Goal: Task Accomplishment & Management: Use online tool/utility

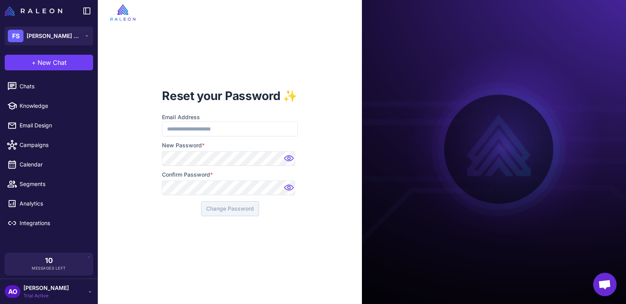
click at [162, 151] on div at bounding box center [162, 151] width 0 height 0
click at [239, 207] on button "Change Password" at bounding box center [230, 208] width 58 height 15
click at [162, 151] on div at bounding box center [162, 151] width 0 height 0
click at [225, 206] on button "Change Password" at bounding box center [230, 208] width 58 height 15
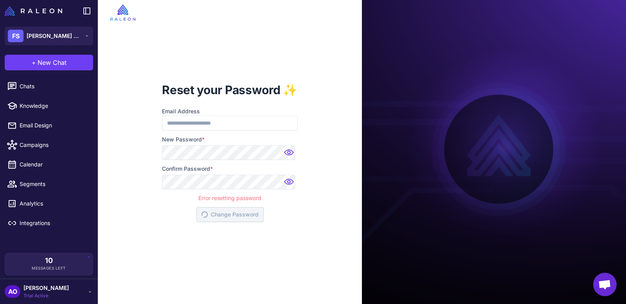
click at [291, 154] on img at bounding box center [290, 155] width 16 height 16
click at [290, 183] on img at bounding box center [290, 184] width 16 height 16
click at [127, 134] on div "Reset your Password ✨ Email Address New Password * Confirm Password * Error res…" at bounding box center [230, 152] width 264 height 304
click at [135, 161] on div "Reset your Password ✨ Email Address New Password * Confirm Password * Error res…" at bounding box center [230, 152] width 264 height 304
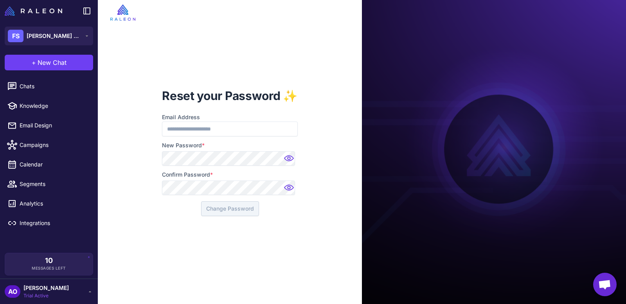
click at [162, 151] on div at bounding box center [162, 151] width 0 height 0
click at [230, 212] on button "Change Password" at bounding box center [230, 208] width 58 height 15
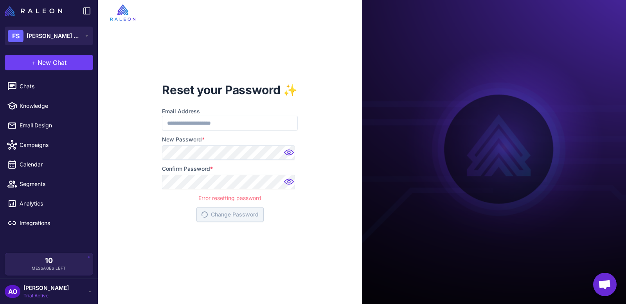
click at [68, 290] on div "AO Andres Ocampo Trial Active" at bounding box center [49, 292] width 88 height 16
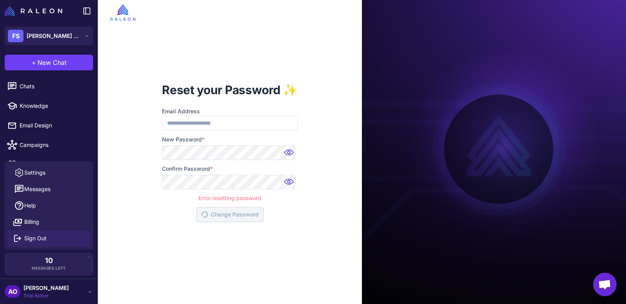
click at [45, 237] on span "Sign Out" at bounding box center [35, 238] width 22 height 9
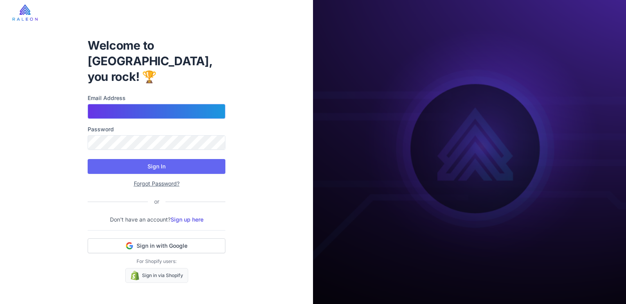
type input "**********"
click at [187, 104] on input "**********" at bounding box center [157, 111] width 138 height 15
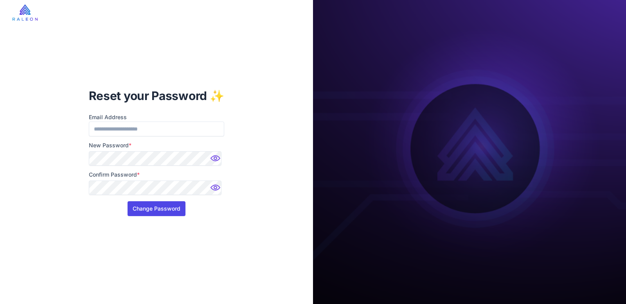
click at [162, 211] on button "Change Password" at bounding box center [156, 208] width 58 height 15
click at [68, 172] on div "Reset your Password ✨ Email Address New Password * Confirm Password * Change Pa…" at bounding box center [156, 152] width 313 height 304
click at [162, 144] on label "New Password *" at bounding box center [157, 145] width 136 height 9
click at [149, 207] on button "Change Password" at bounding box center [156, 208] width 58 height 15
click at [89, 151] on div at bounding box center [89, 151] width 0 height 0
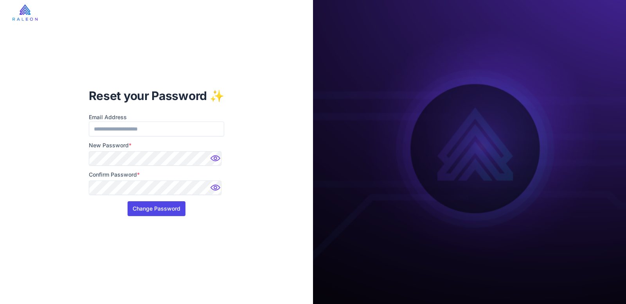
click at [158, 211] on button "Change Password" at bounding box center [156, 208] width 58 height 15
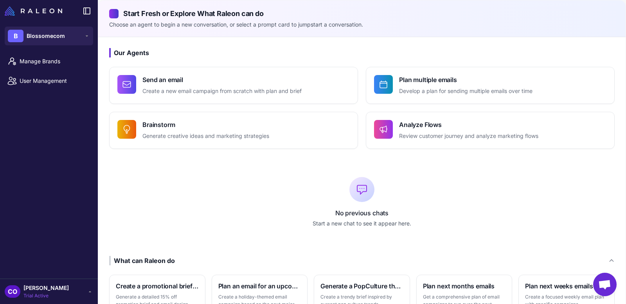
click at [410, 17] on h2 "Start Fresh or Explore What Raleon can do" at bounding box center [361, 13] width 505 height 11
click at [39, 32] on span "Blossomecom" at bounding box center [46, 36] width 38 height 9
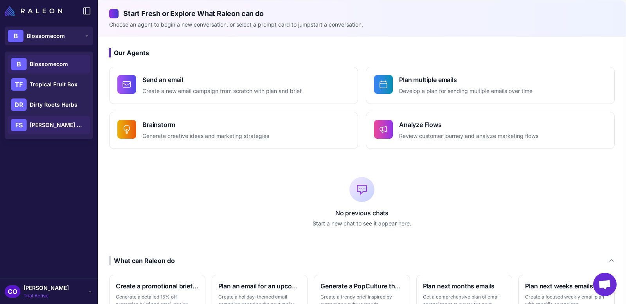
click at [48, 124] on span "[PERSON_NAME] Botanicals" at bounding box center [57, 125] width 55 height 9
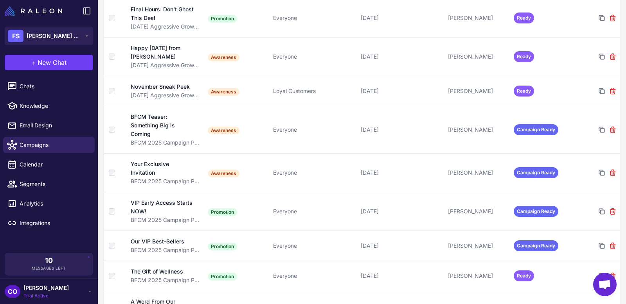
scroll to position [785, 0]
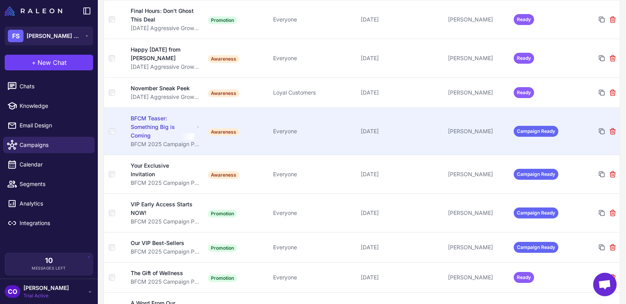
click at [291, 135] on div "Everyone" at bounding box center [313, 131] width 81 height 9
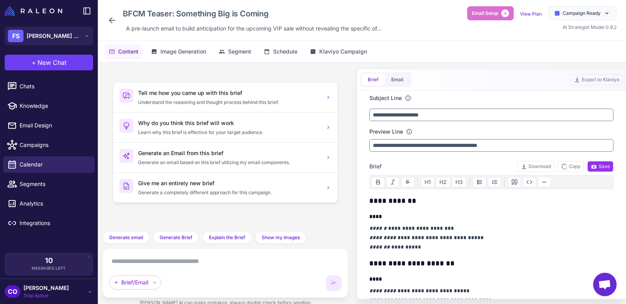
click at [332, 218] on div "Tell me how you came up with this brief Understand the reasoning and thought pr…" at bounding box center [225, 147] width 233 height 156
